Goal: Communication & Community: Connect with others

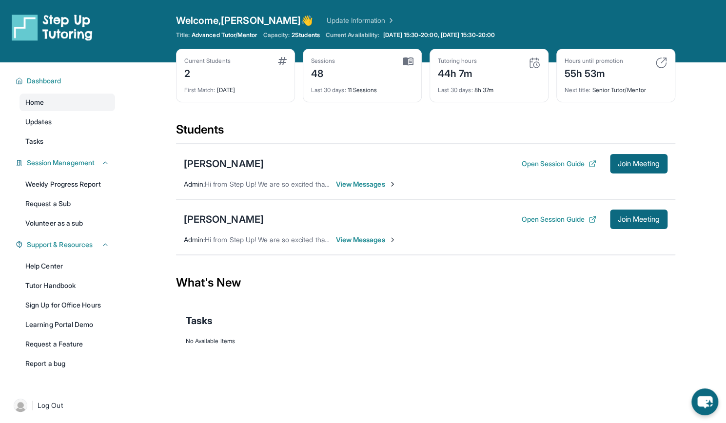
click at [358, 237] on span "View Messages" at bounding box center [366, 240] width 61 height 10
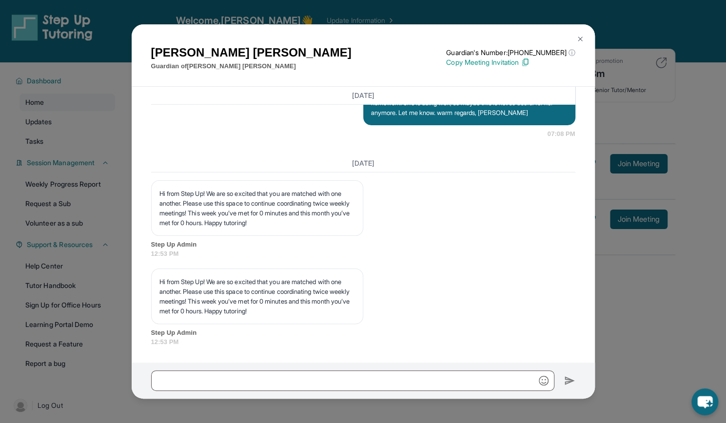
scroll to position [12985, 0]
click at [165, 382] on input "text" at bounding box center [352, 381] width 403 height 20
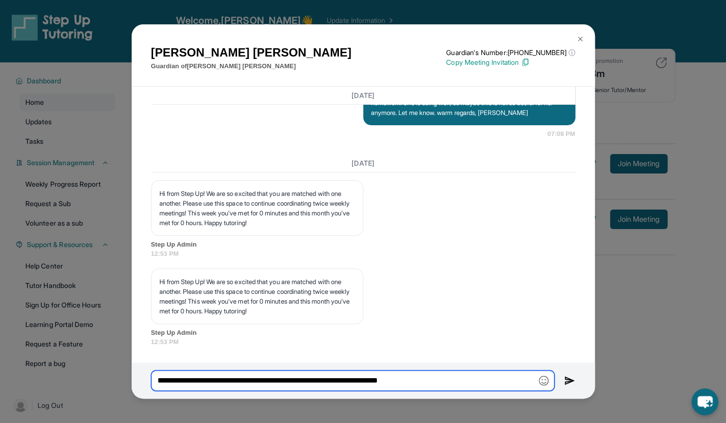
type input "**********"
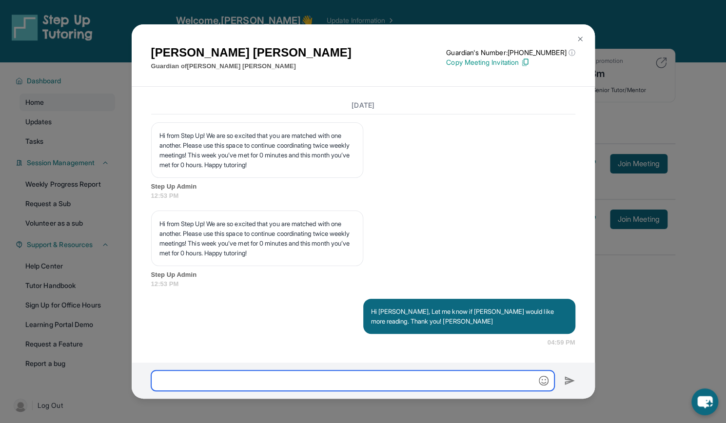
scroll to position [13043, 0]
click at [582, 29] on div "[PERSON_NAME] Guardian of [PERSON_NAME] Guardian's Number: [PHONE_NUMBER] ⓘ Thi…" at bounding box center [363, 55] width 463 height 63
click at [582, 40] on img at bounding box center [581, 39] width 8 height 8
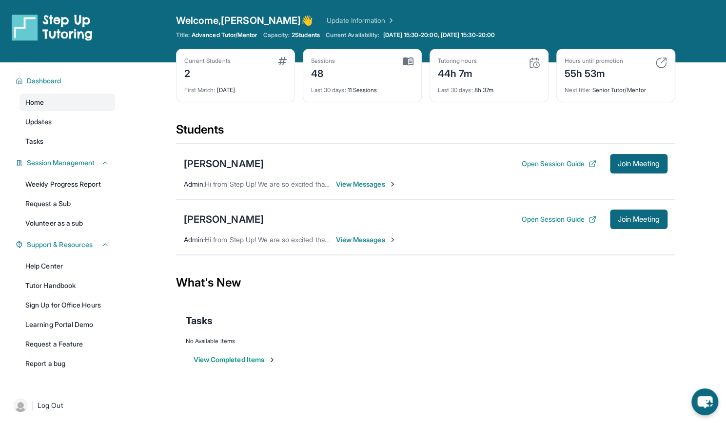
click at [360, 184] on span "View Messages" at bounding box center [366, 185] width 61 height 10
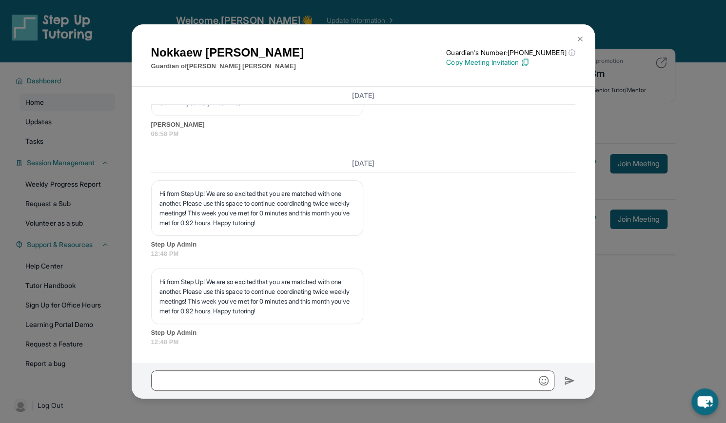
scroll to position [13731, 0]
click at [579, 37] on img at bounding box center [581, 39] width 8 height 8
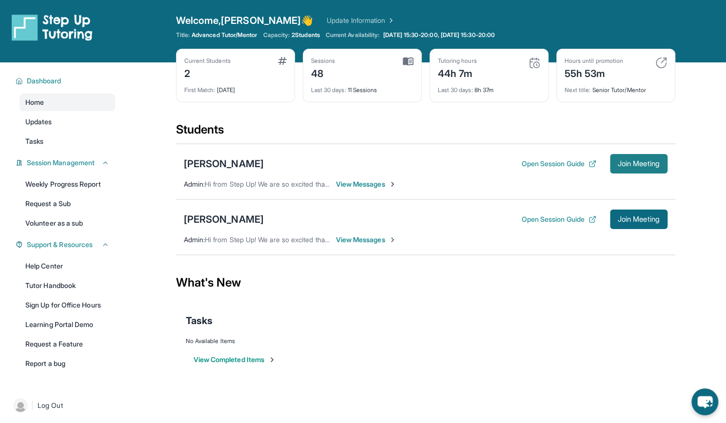
click at [645, 161] on span "Join Meeting" at bounding box center [639, 164] width 42 height 6
